Goal: Navigation & Orientation: Find specific page/section

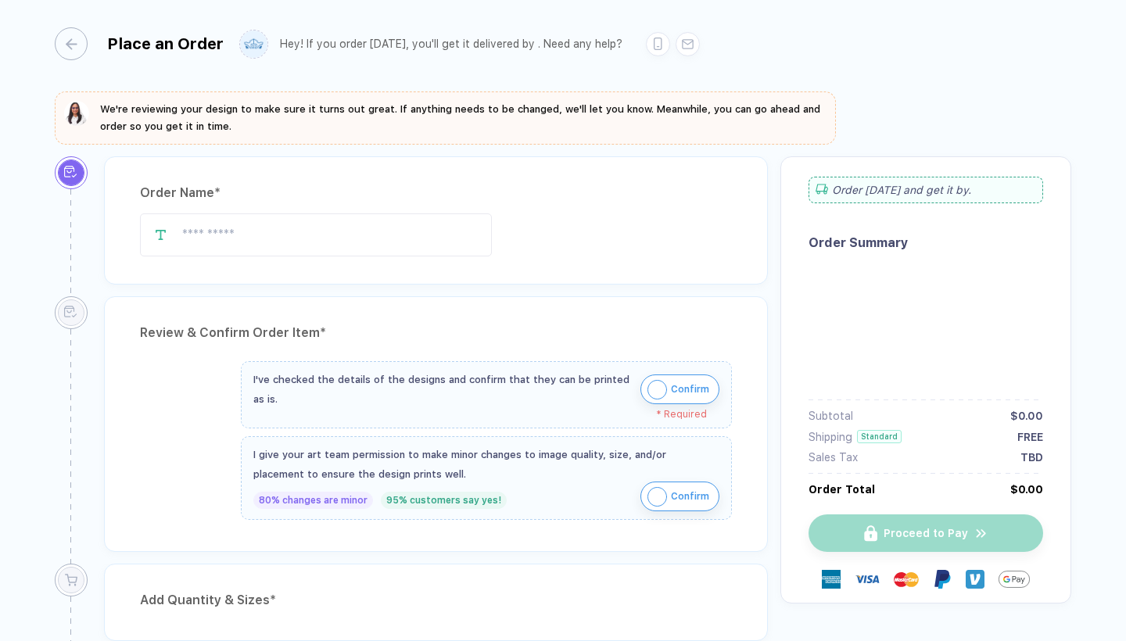
type input "**********"
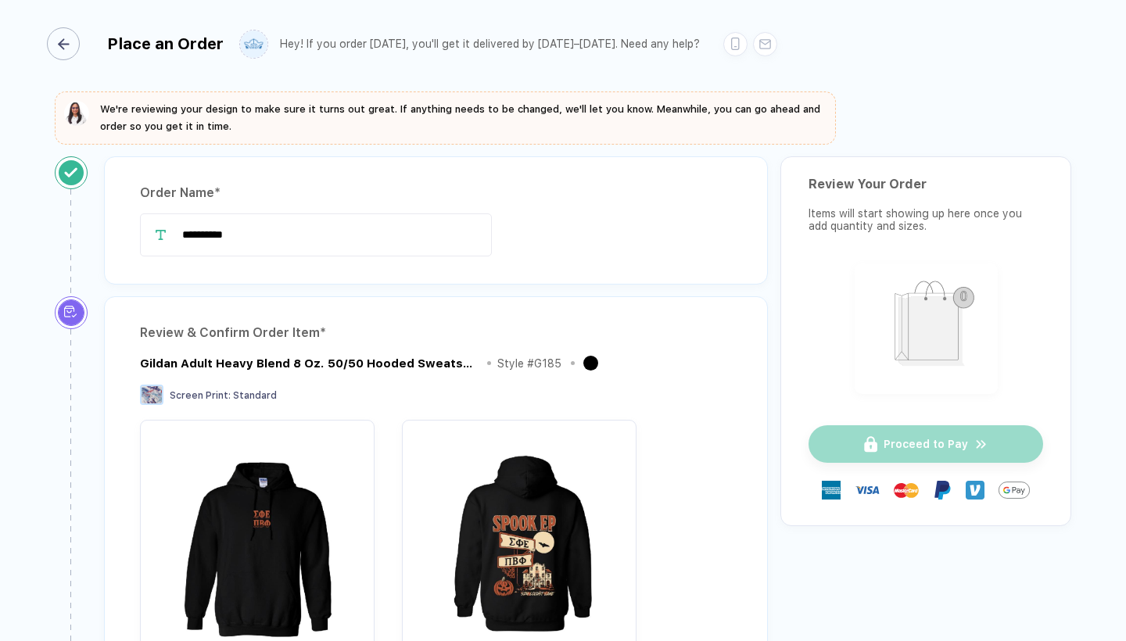
click at [62, 42] on div "button" at bounding box center [63, 43] width 33 height 33
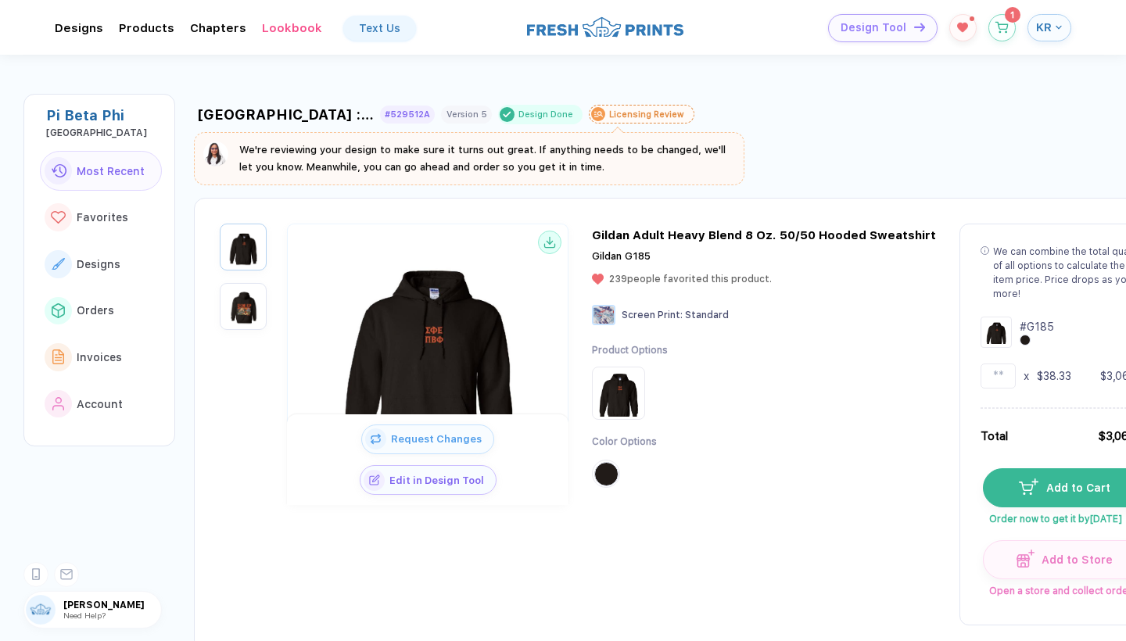
click at [1040, 25] on span "KR" at bounding box center [1044, 27] width 16 height 14
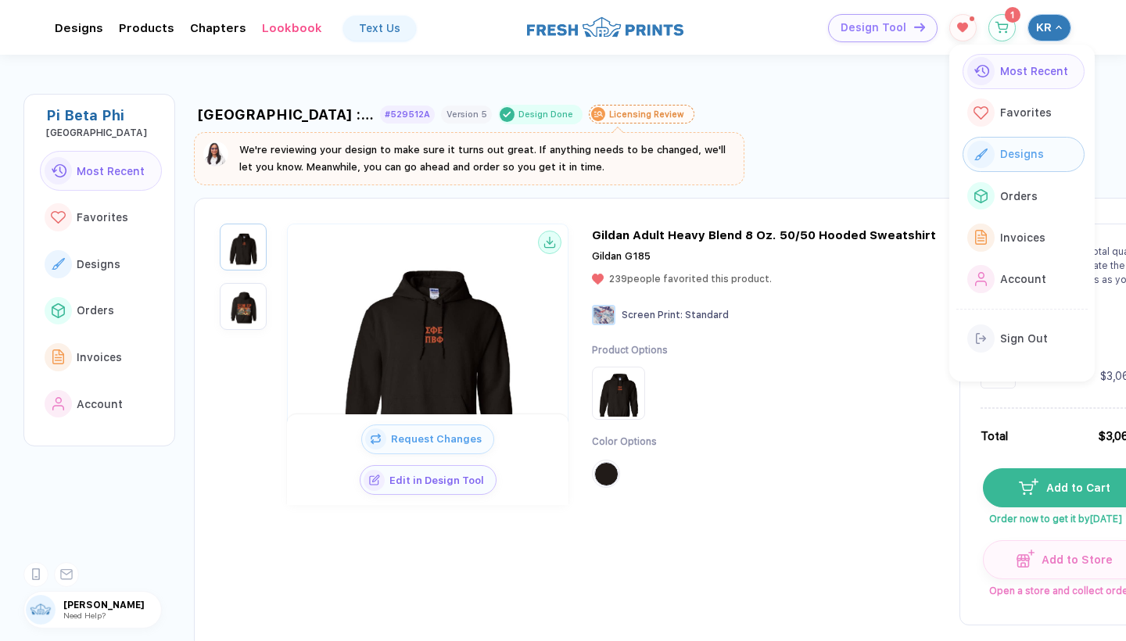
click at [1015, 148] on span "Designs" at bounding box center [1022, 154] width 44 height 13
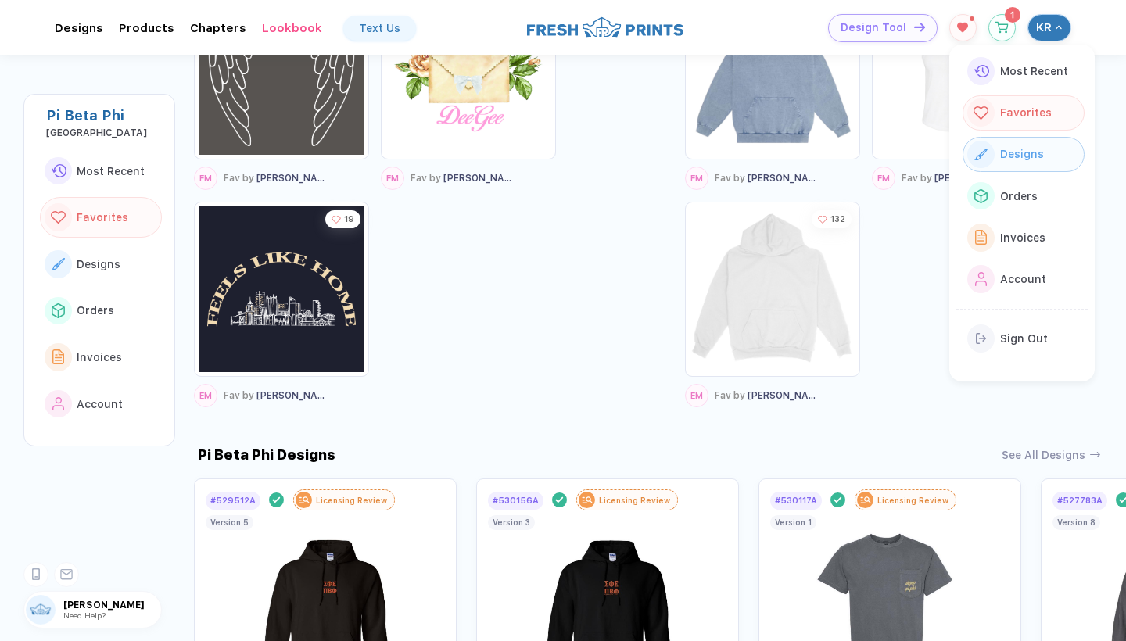
scroll to position [1089, 0]
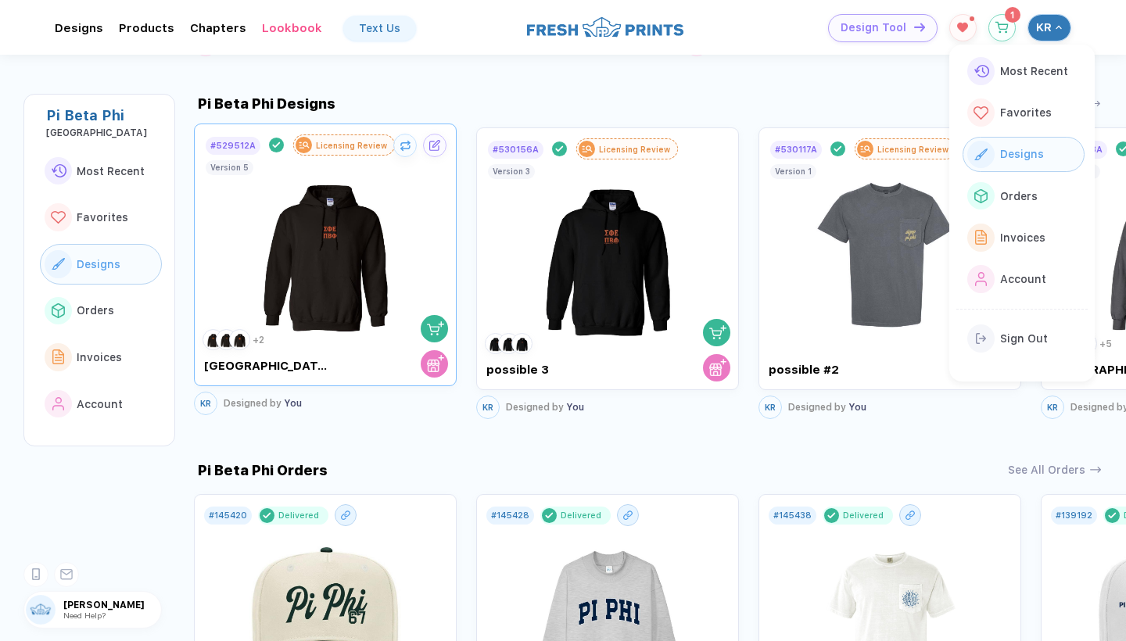
click at [281, 266] on img at bounding box center [326, 248] width 176 height 184
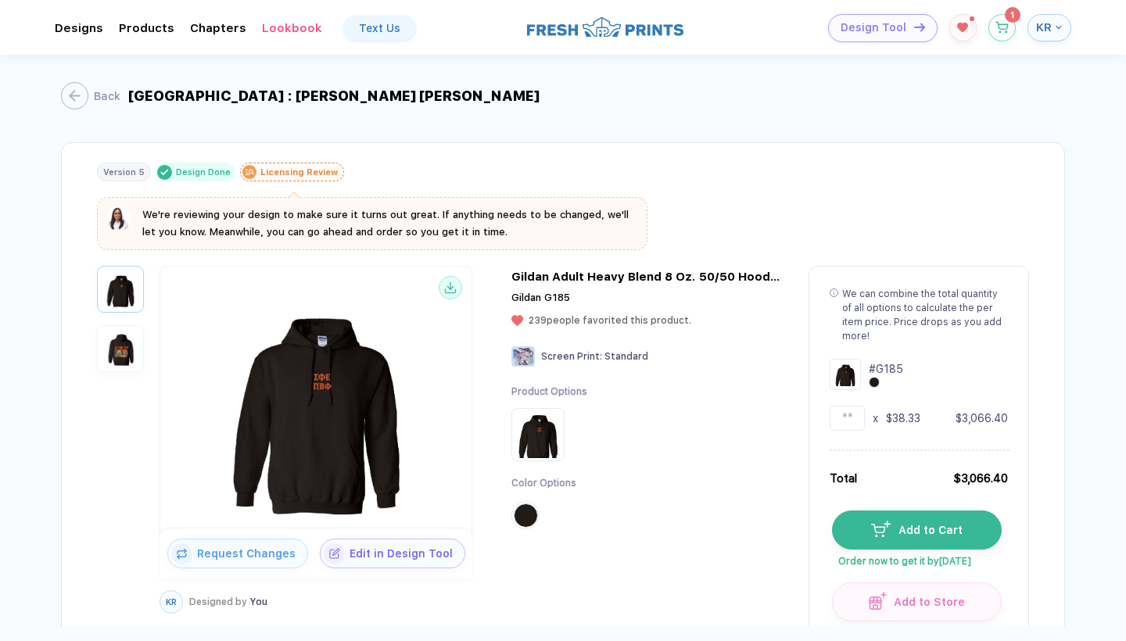
scroll to position [35, 0]
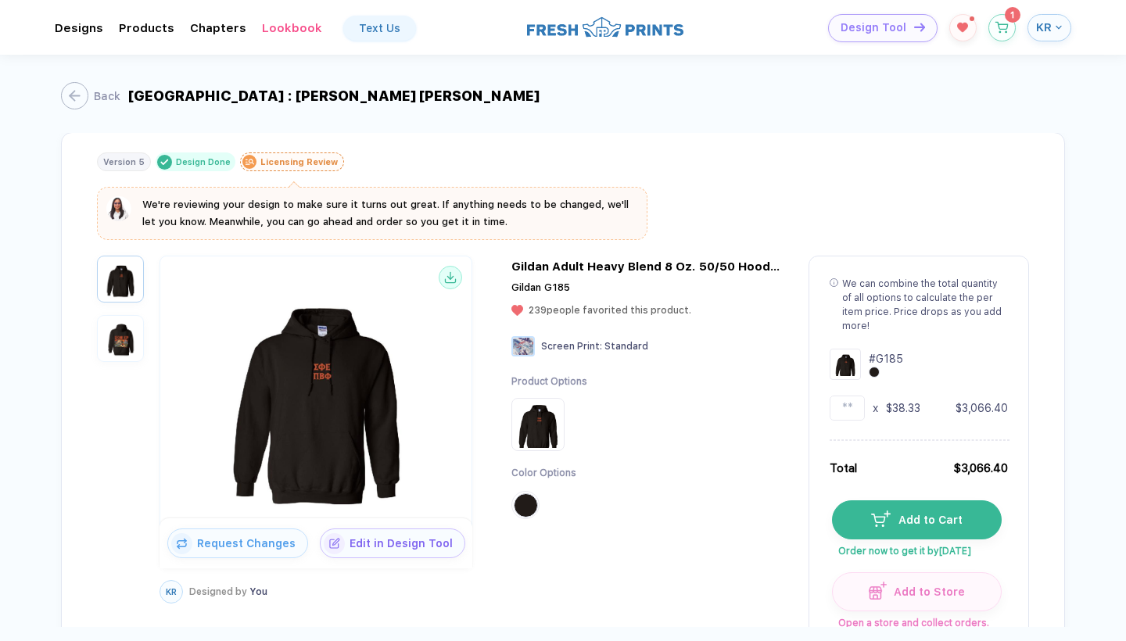
click at [121, 333] on img "button" at bounding box center [120, 338] width 39 height 39
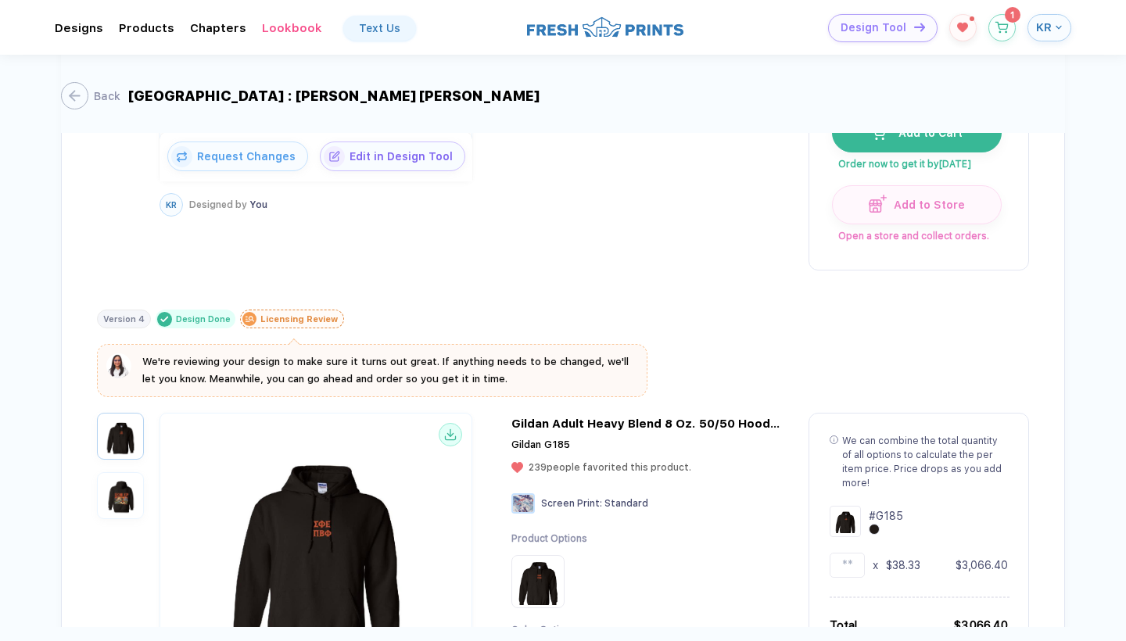
scroll to position [538, 0]
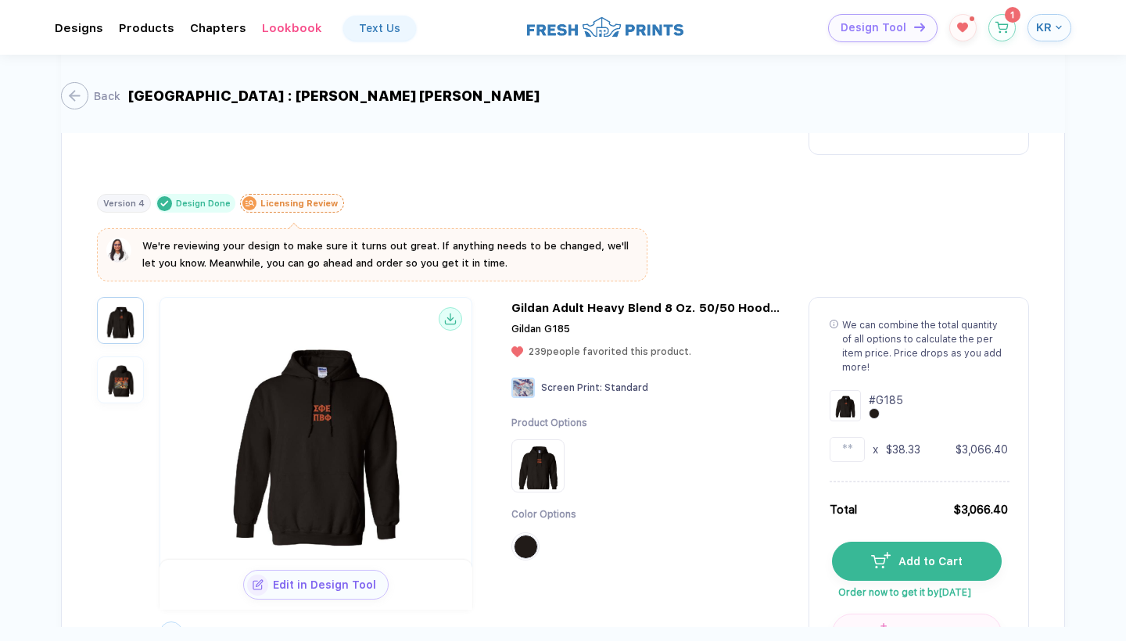
click at [127, 363] on img "button" at bounding box center [120, 379] width 39 height 39
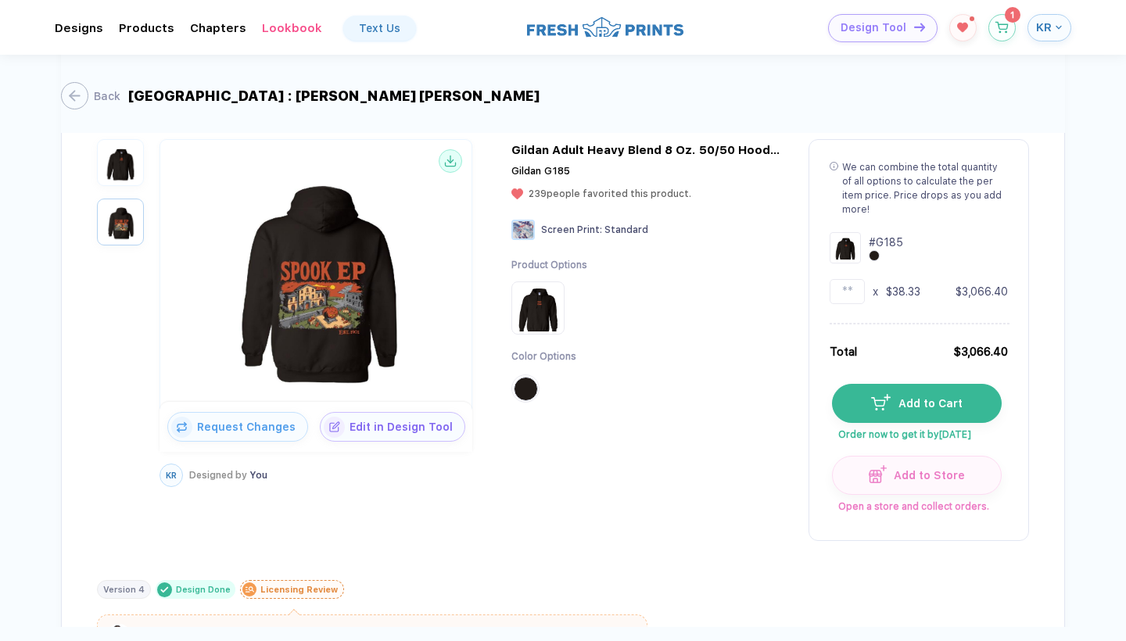
scroll to position [149, 0]
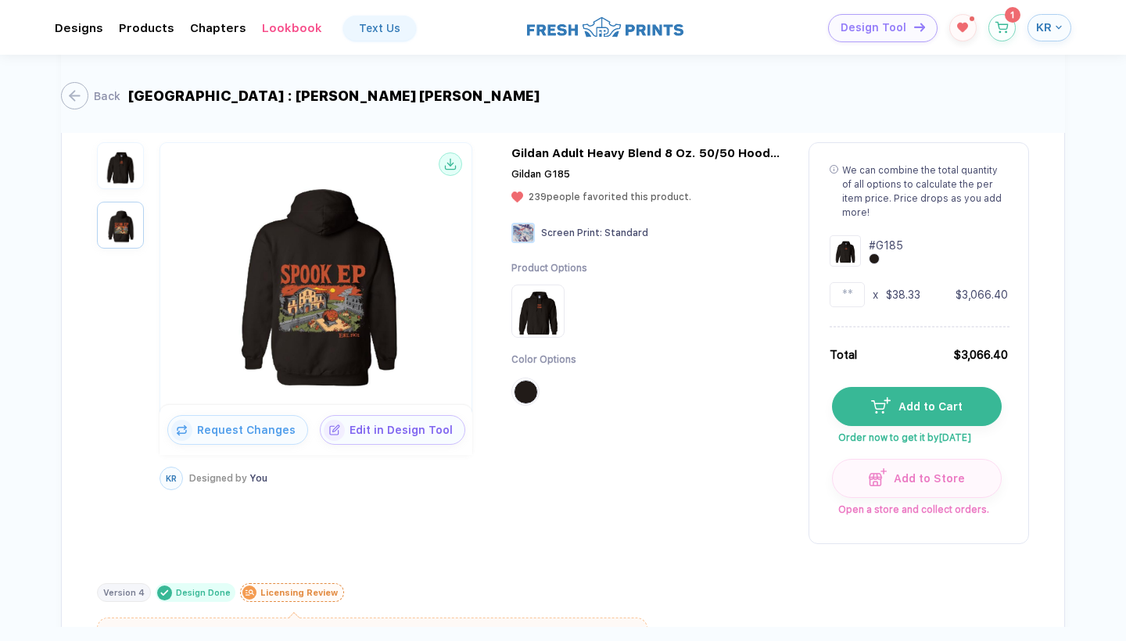
click at [114, 157] on img "button" at bounding box center [120, 165] width 39 height 39
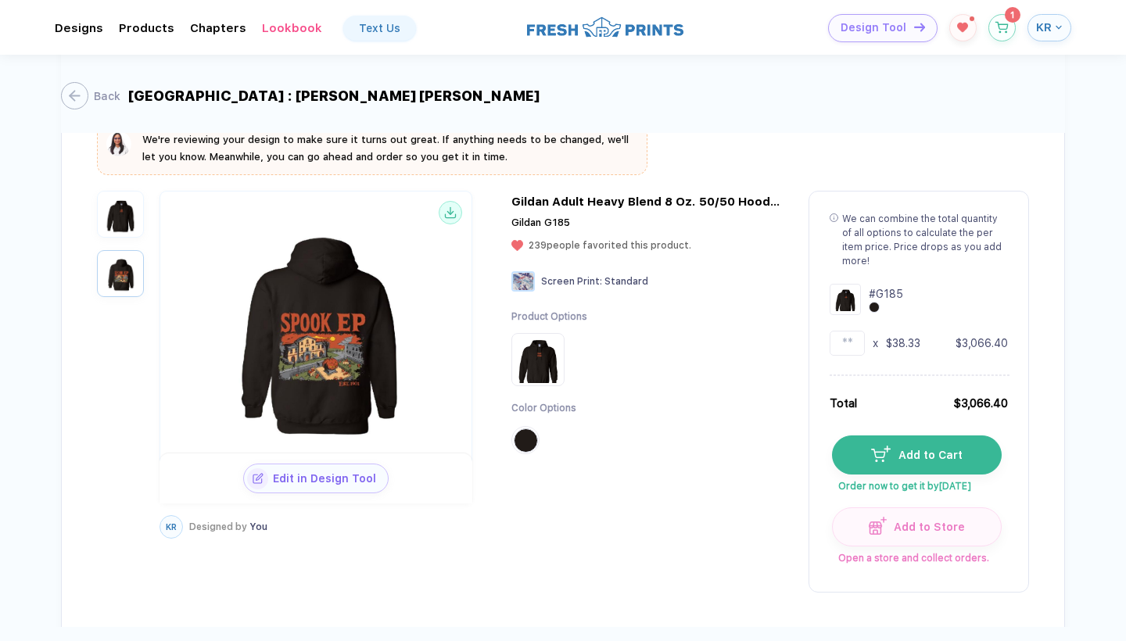
scroll to position [646, 0]
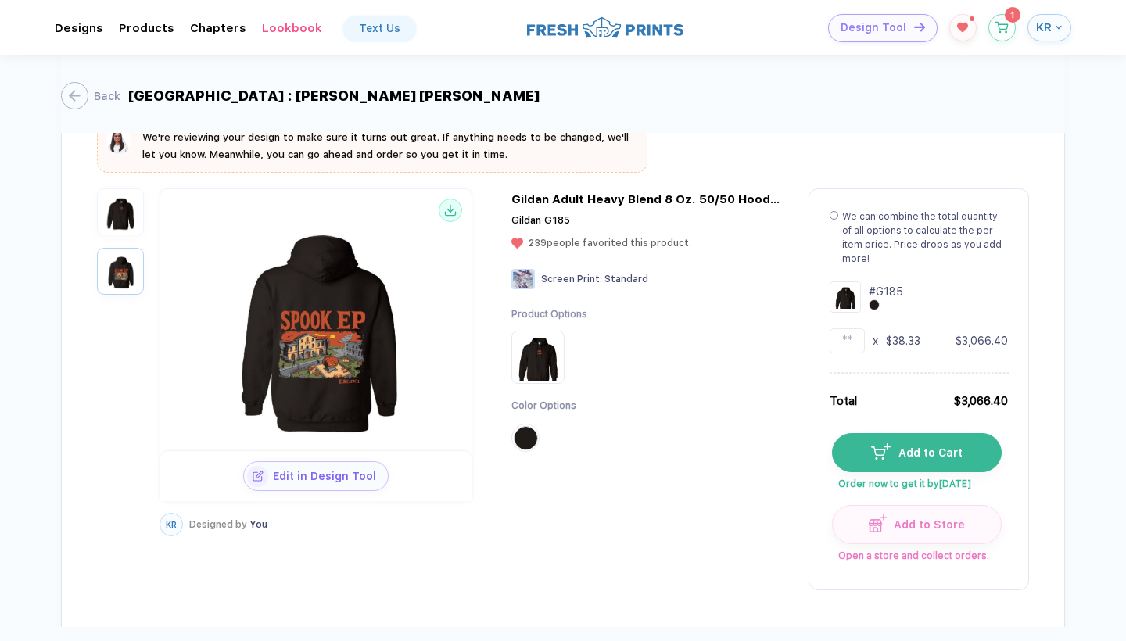
click at [122, 203] on img "button" at bounding box center [120, 211] width 39 height 39
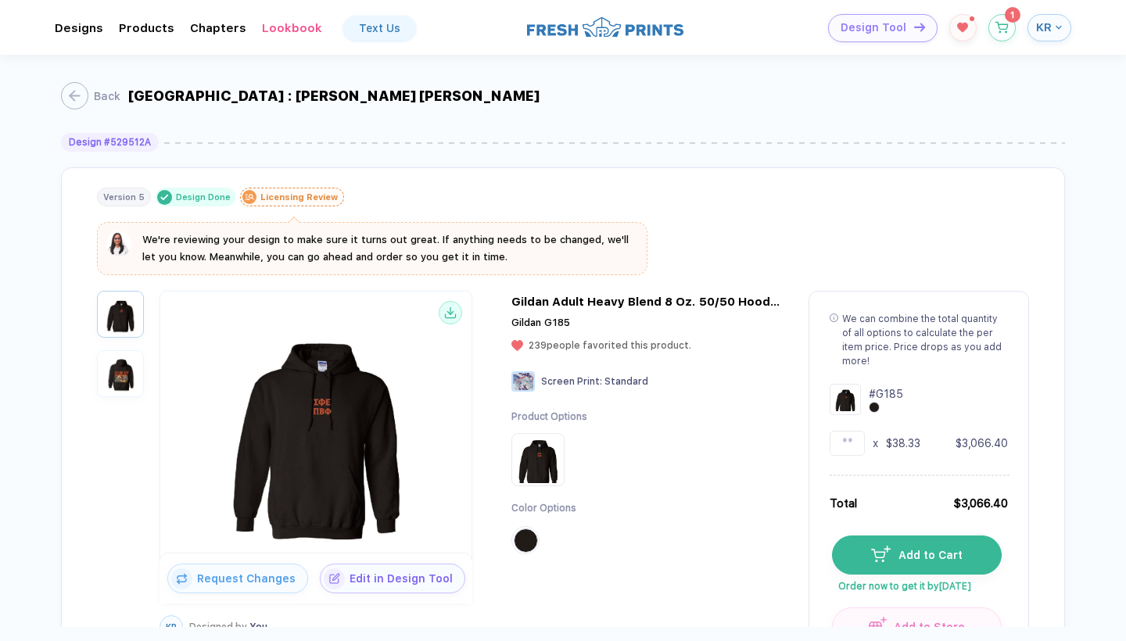
scroll to position [0, 0]
